Goal: Find specific page/section: Find specific page/section

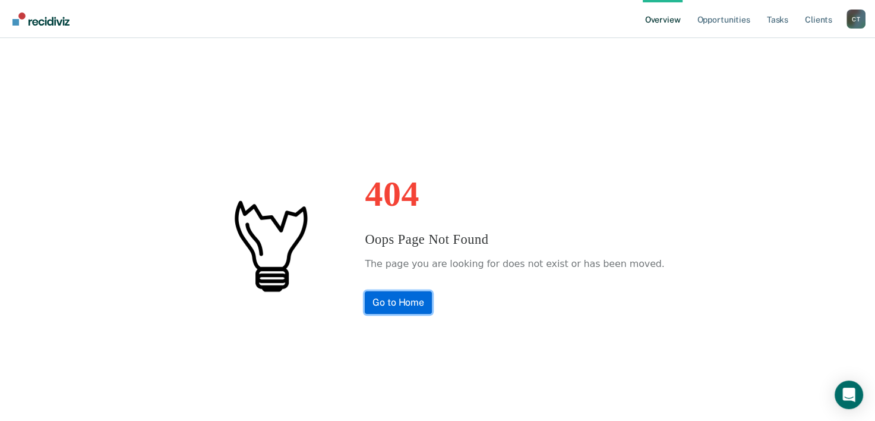
click at [407, 301] on link "Go to Home" at bounding box center [398, 302] width 67 height 23
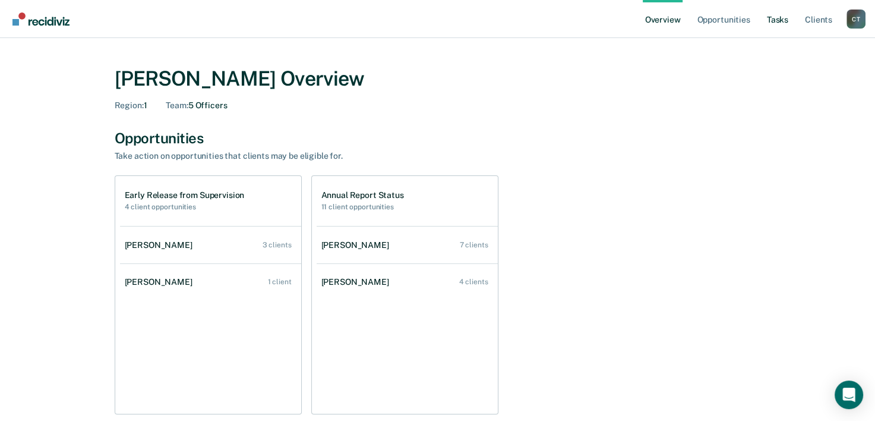
click at [780, 21] on link "Tasks" at bounding box center [778, 19] width 26 height 38
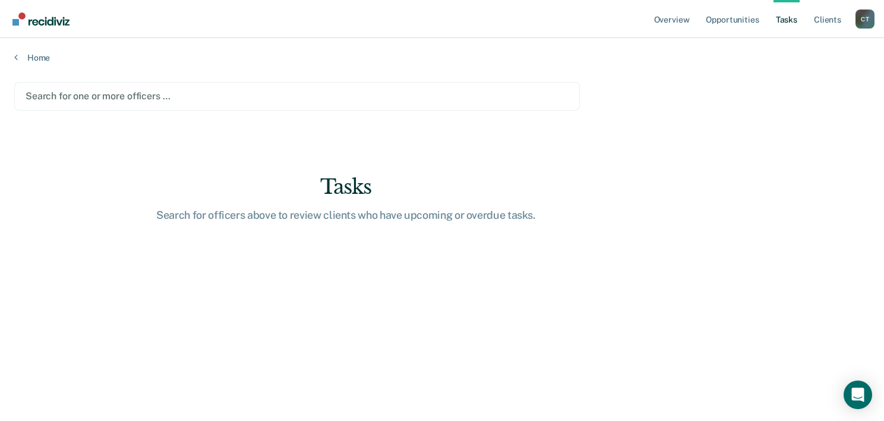
click at [190, 89] on div at bounding box center [297, 96] width 543 height 14
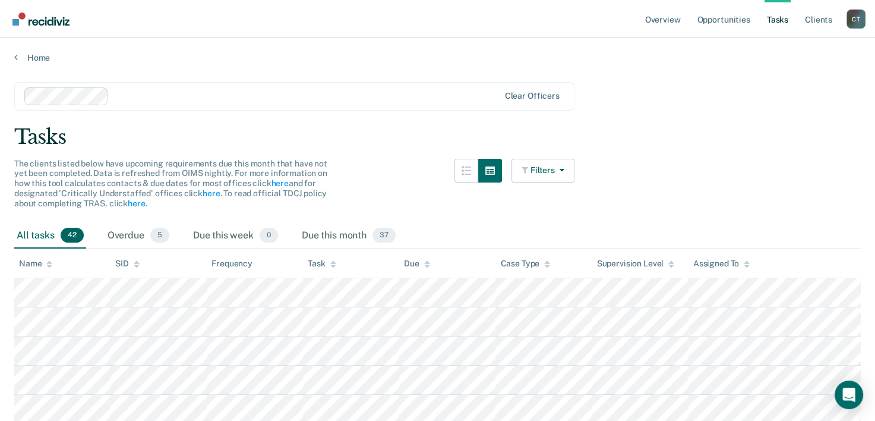
click at [29, 232] on div "All tasks 42" at bounding box center [50, 236] width 72 height 26
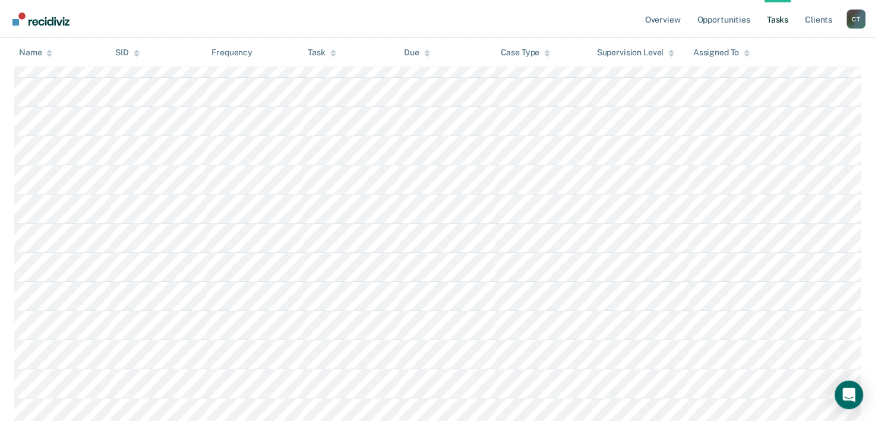
scroll to position [368, 0]
